Goal: Download file/media

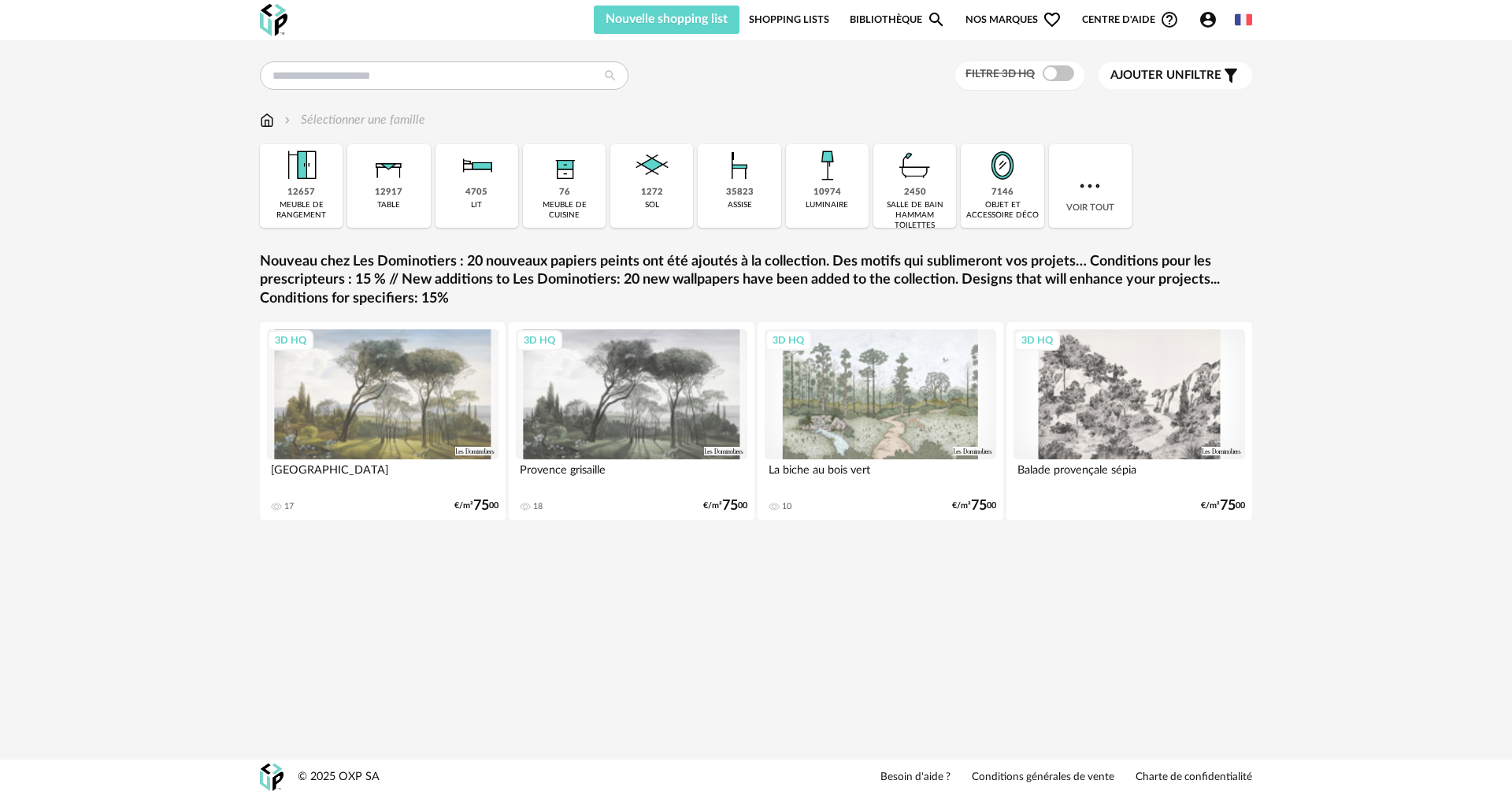
click at [784, 14] on link "Shopping Lists" at bounding box center [788, 19] width 80 height 28
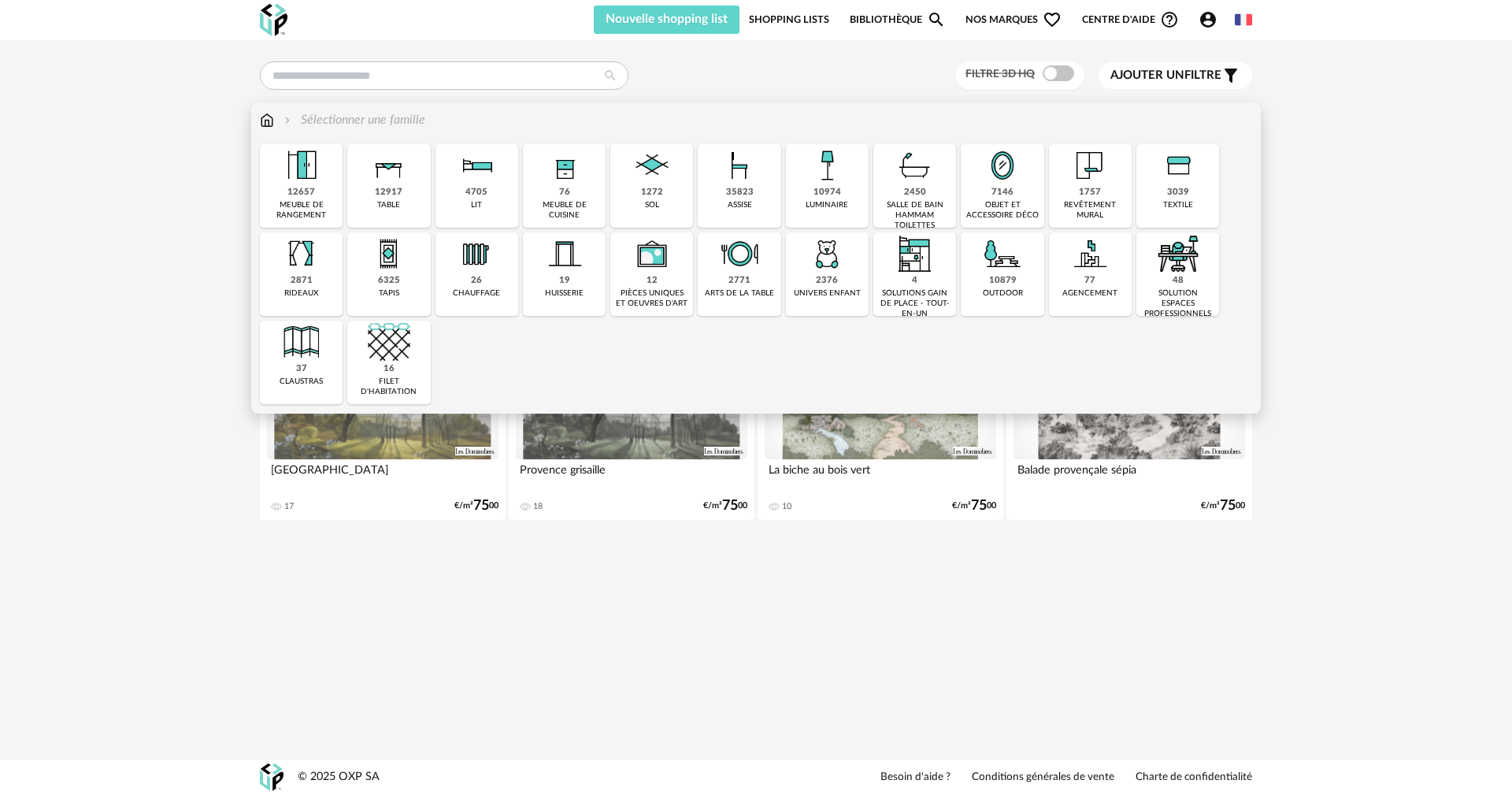
click at [653, 159] on img at bounding box center [653, 166] width 42 height 42
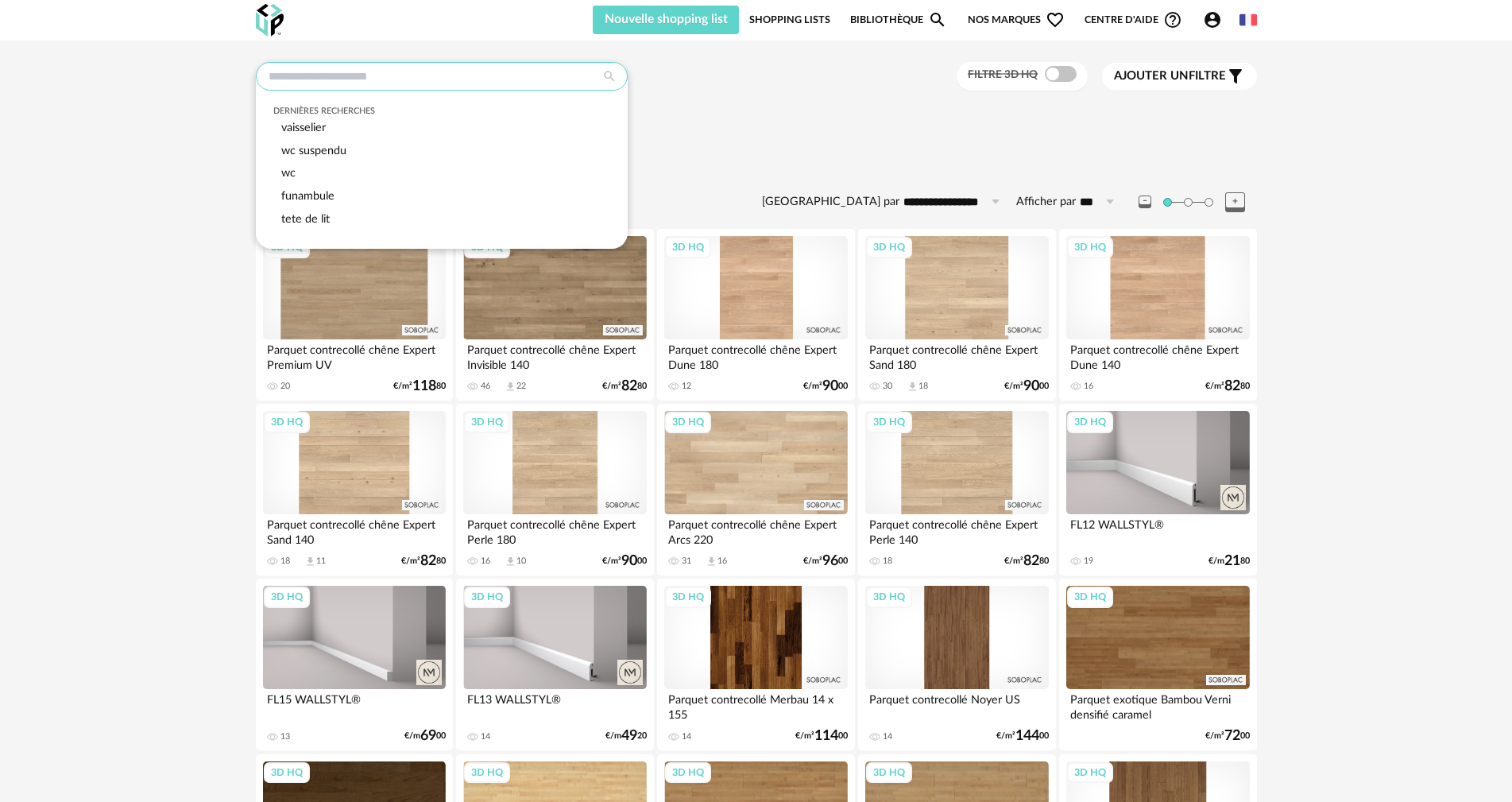
click at [270, 72] on input "text" at bounding box center [442, 76] width 372 height 28
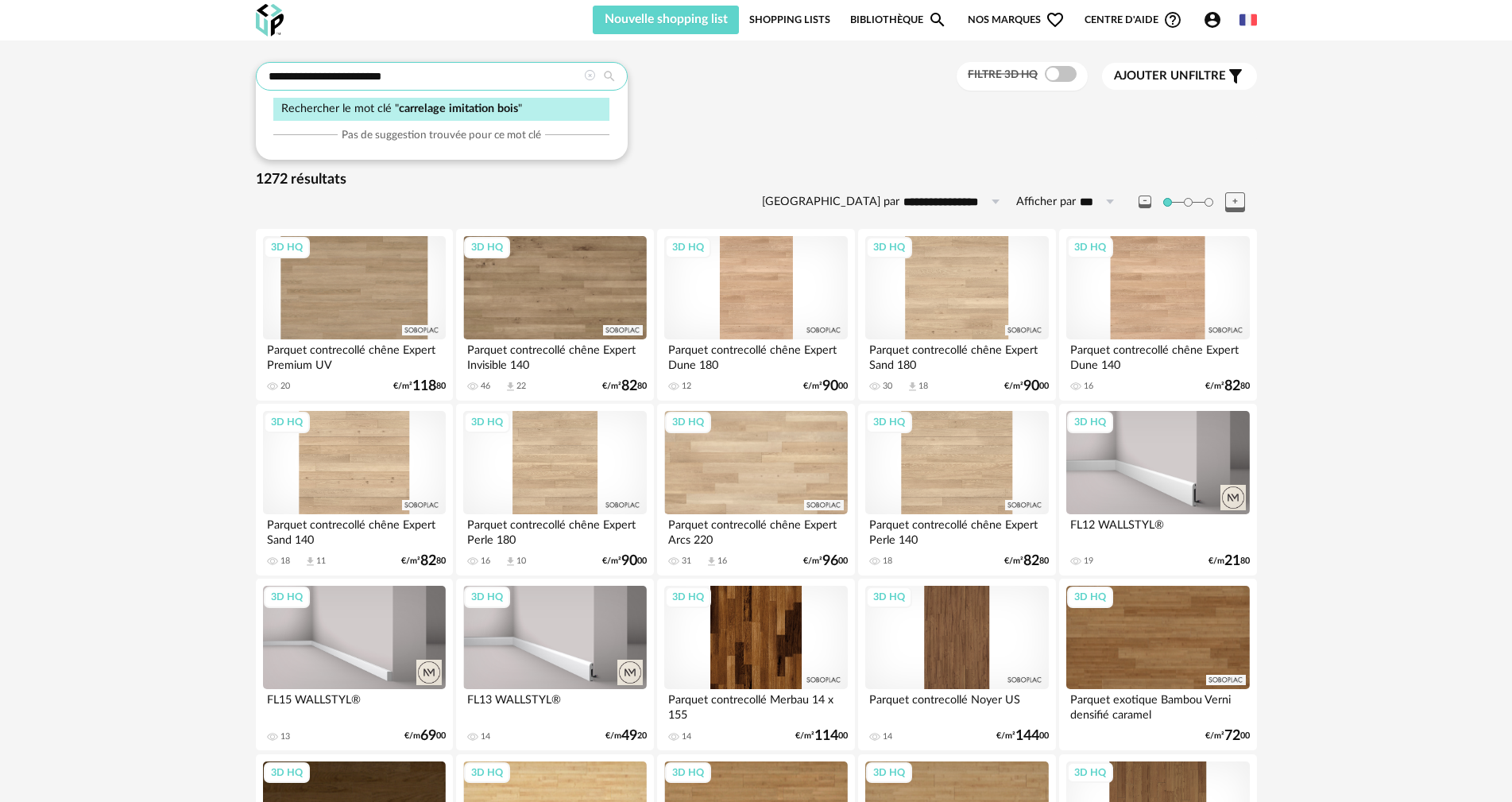
type input "**********"
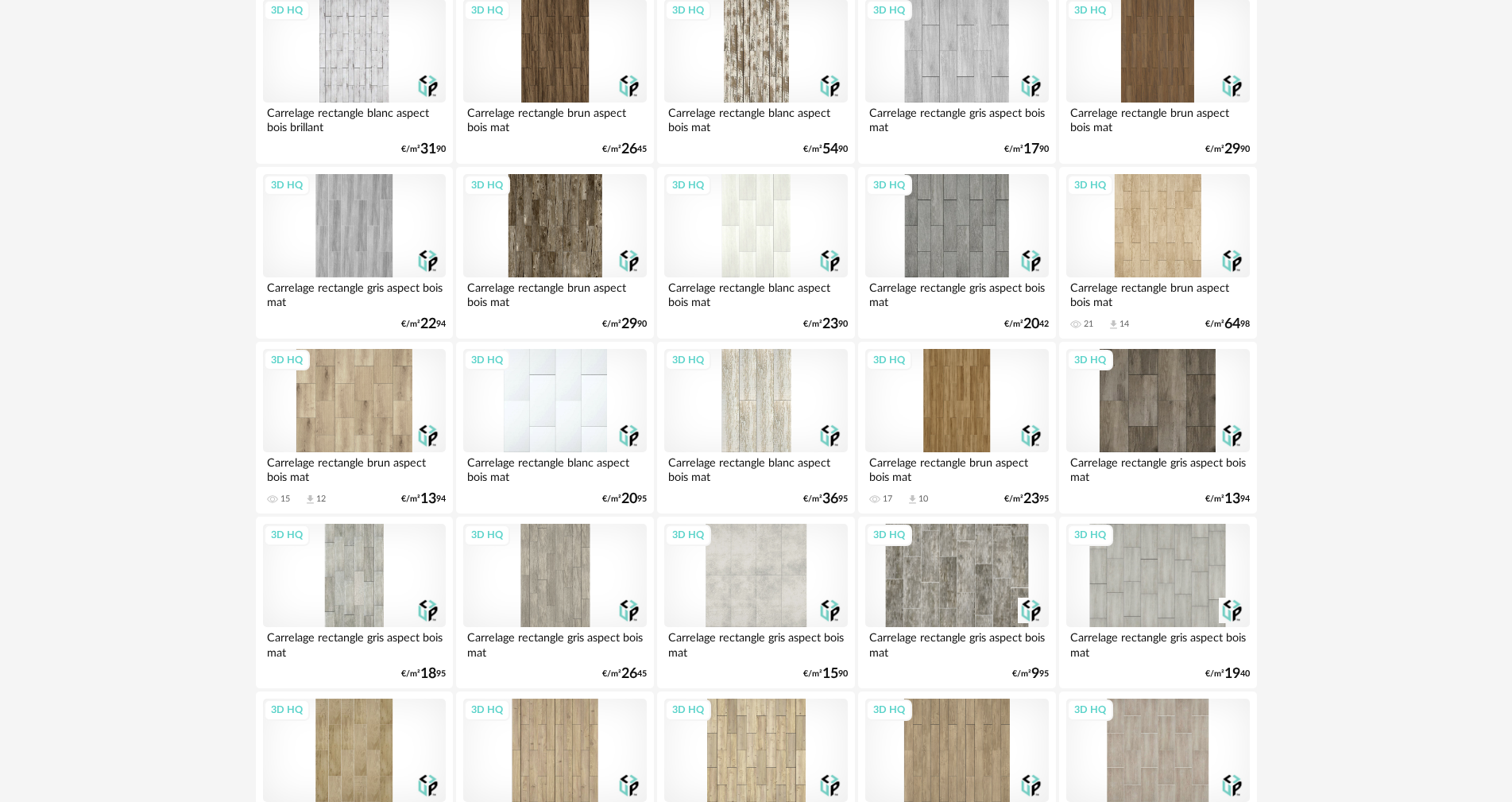
scroll to position [1469, 0]
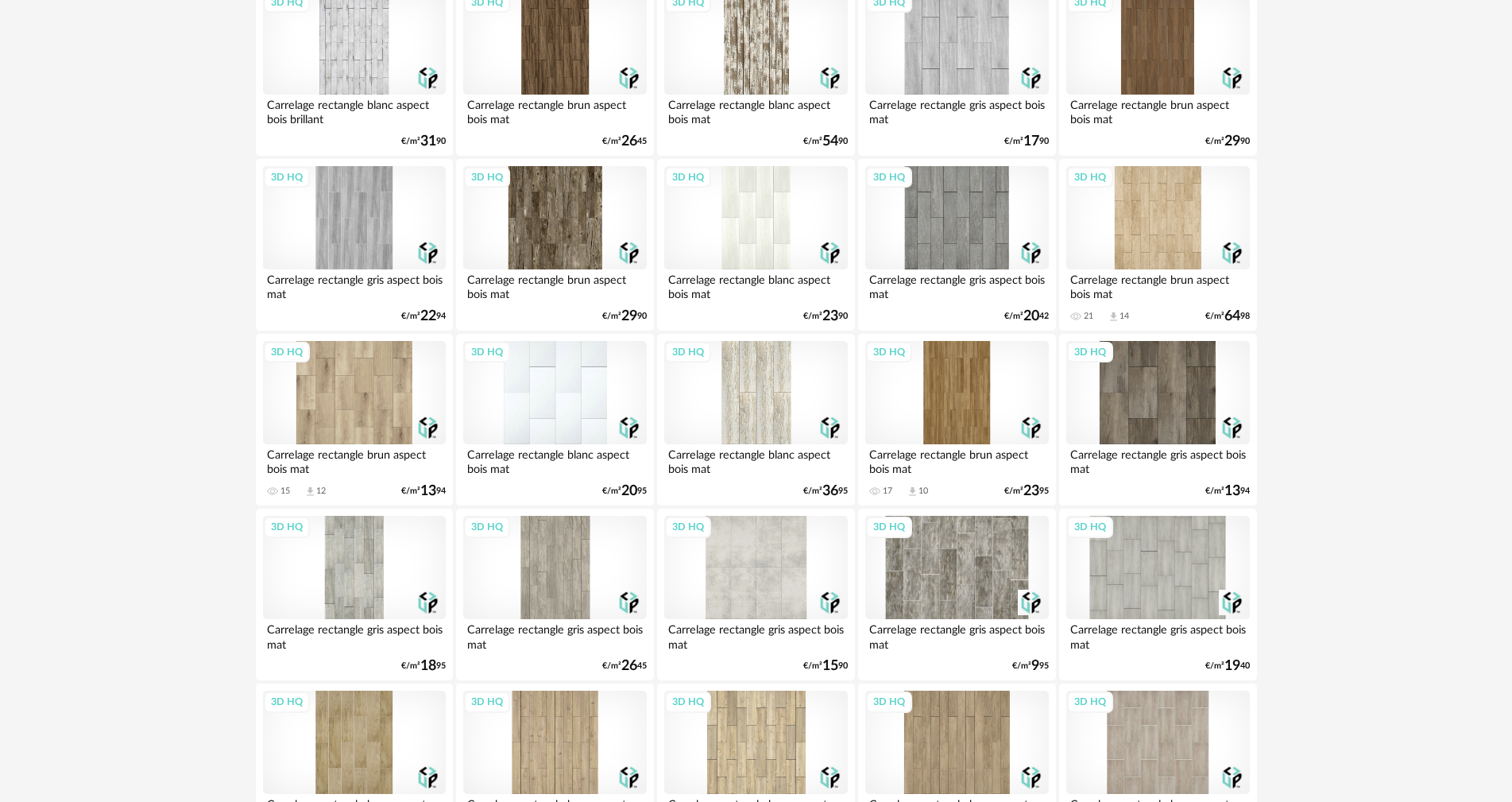
click at [340, 370] on div "3D HQ" at bounding box center [354, 392] width 183 height 103
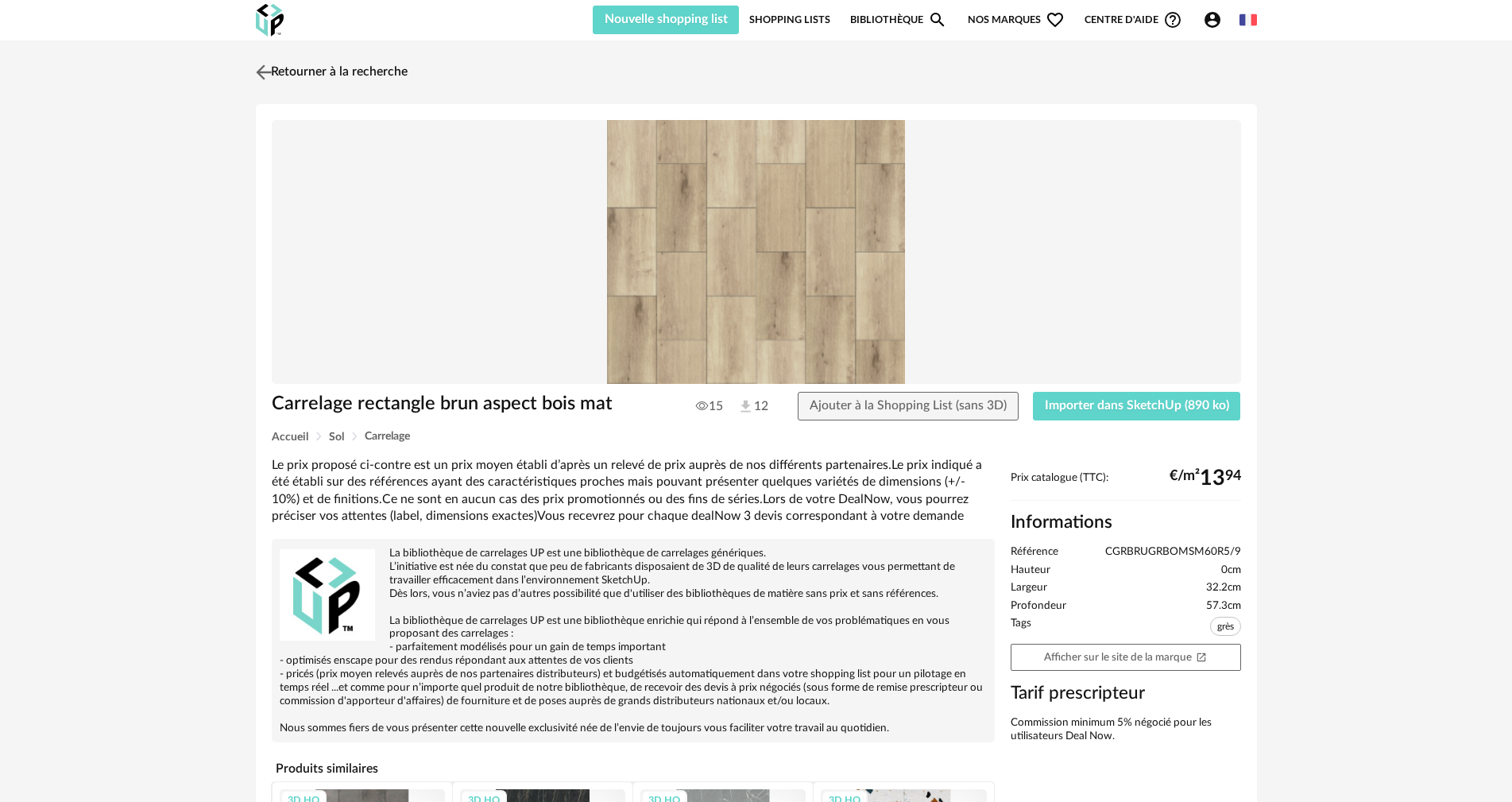
click at [302, 70] on link "Retourner à la recherche" at bounding box center [329, 72] width 155 height 35
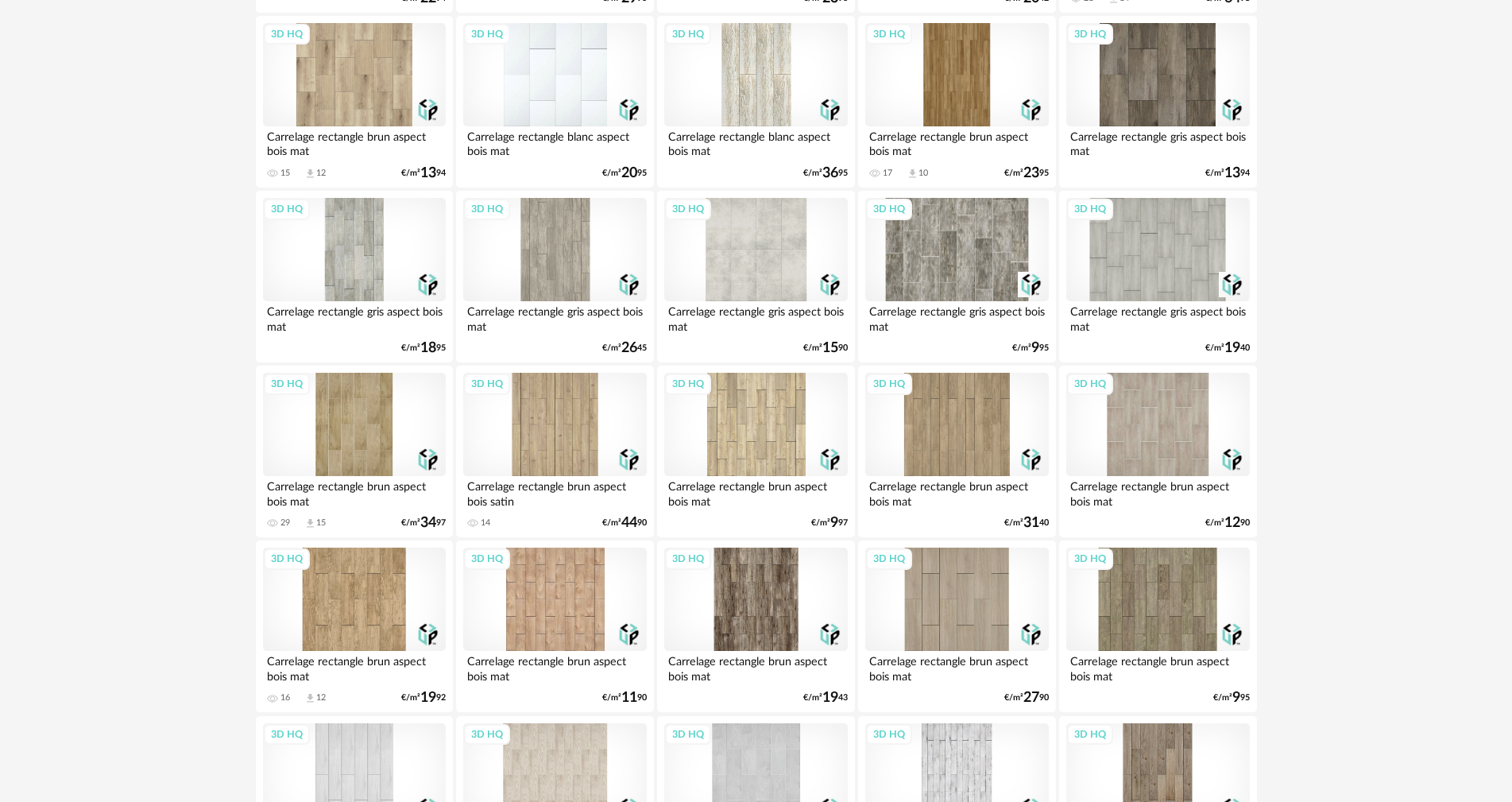
scroll to position [1847, 0]
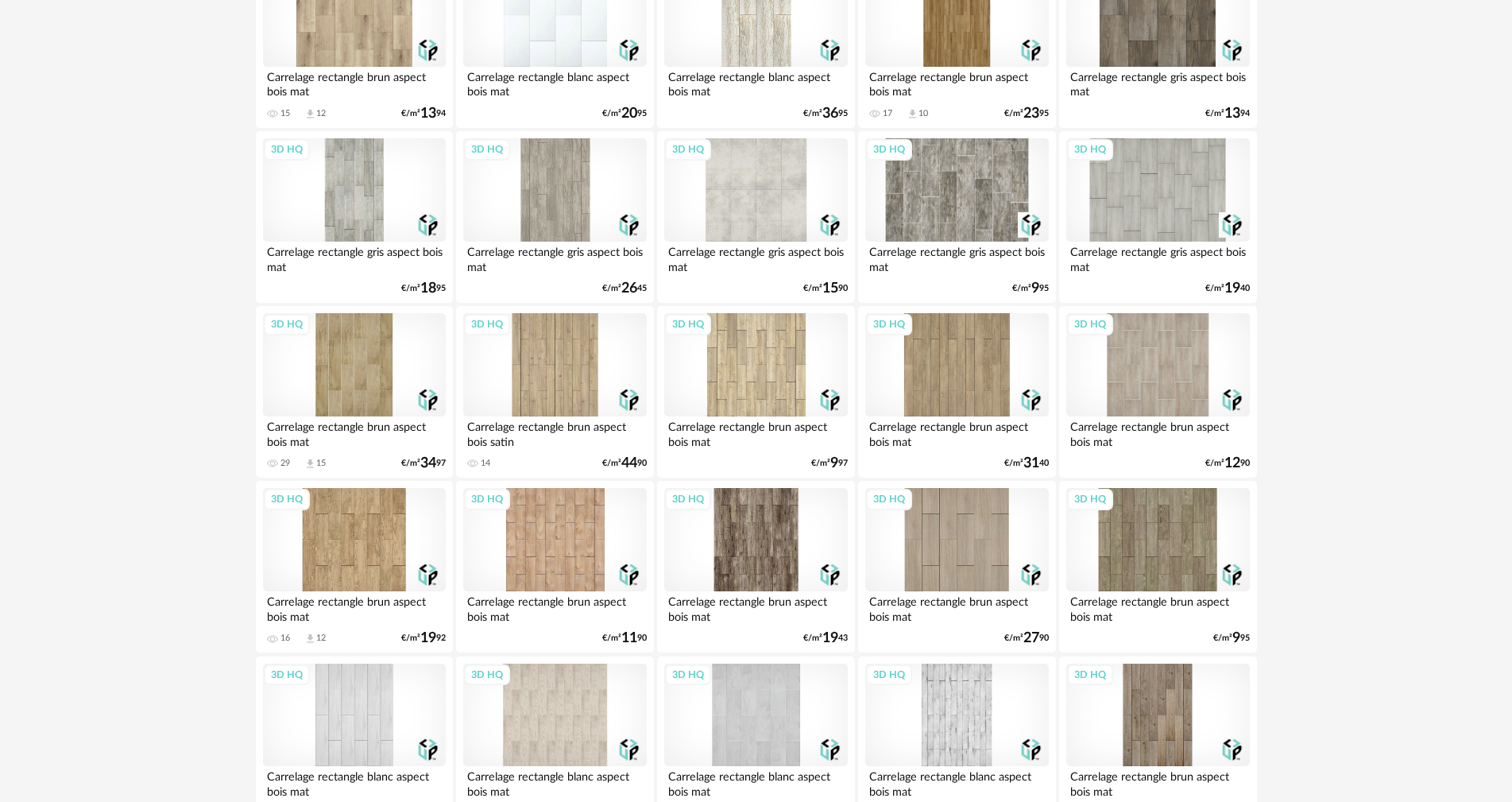
click at [946, 366] on div "3D HQ" at bounding box center [957, 364] width 183 height 103
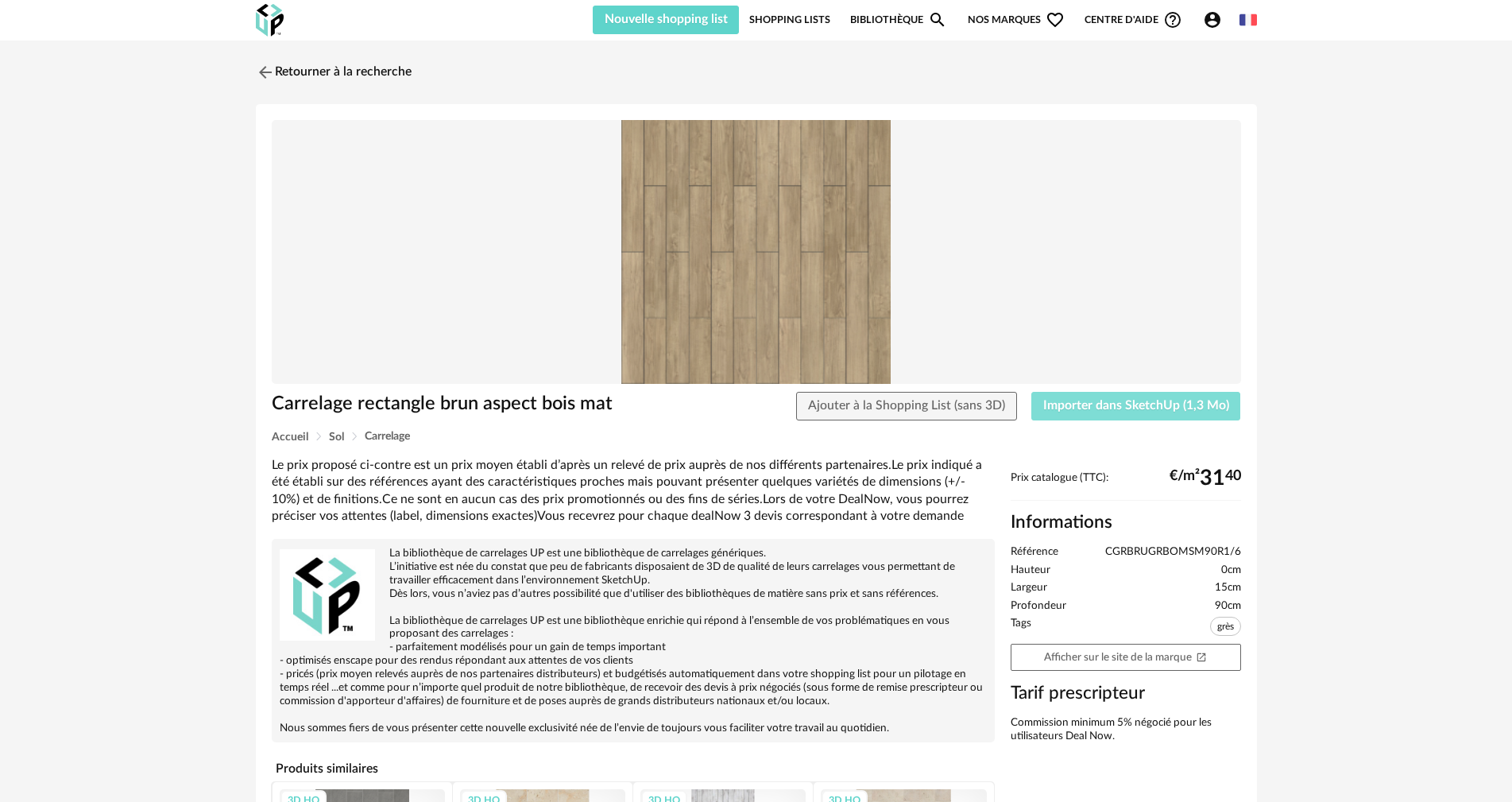
click at [1154, 403] on span "Importer dans SketchUp (1,3 Mo)" at bounding box center [1137, 405] width 186 height 13
